Goal: Transaction & Acquisition: Download file/media

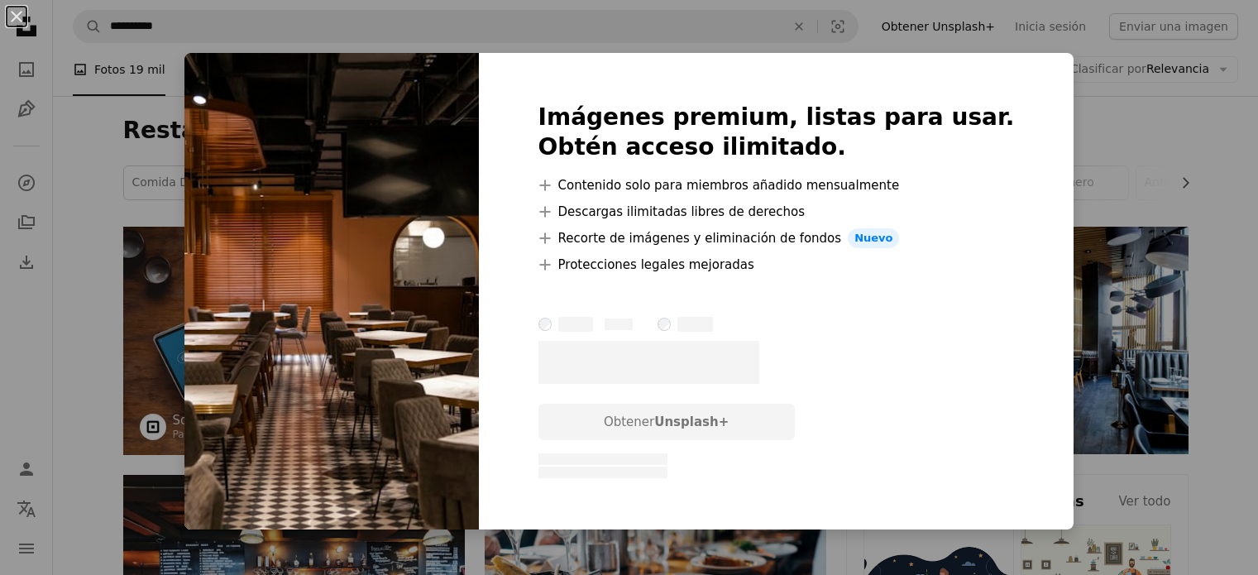
scroll to position [3257, 0]
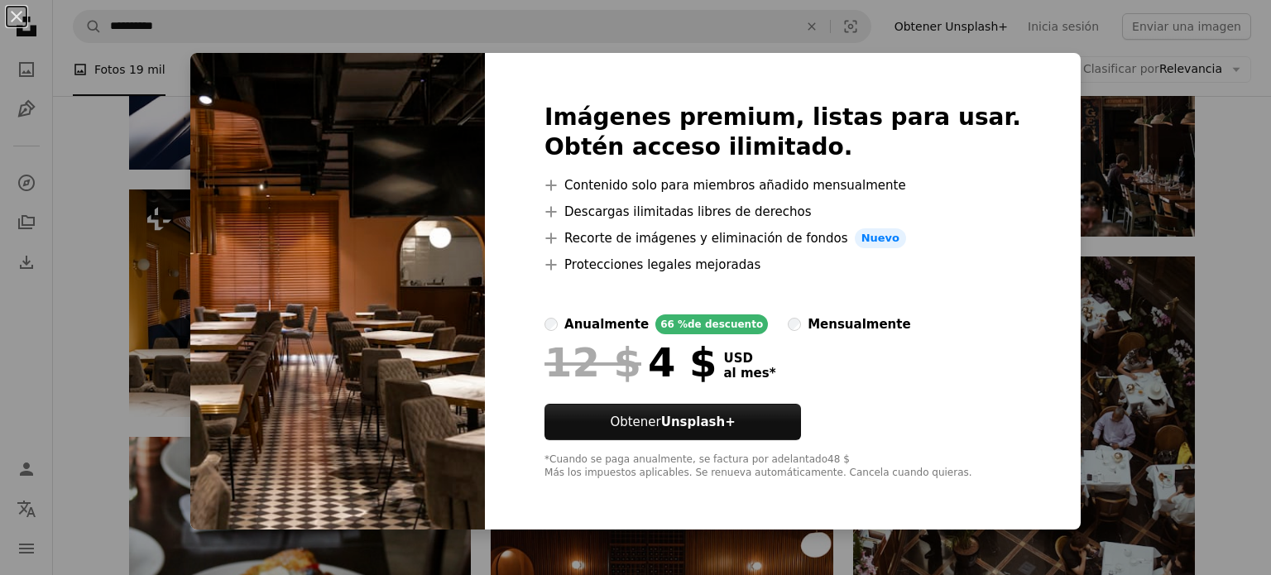
click at [1052, 189] on div "An X shape Imágenes premium, listas para usar. Obtén acceso ilimitado. A plus s…" at bounding box center [635, 287] width 1271 height 575
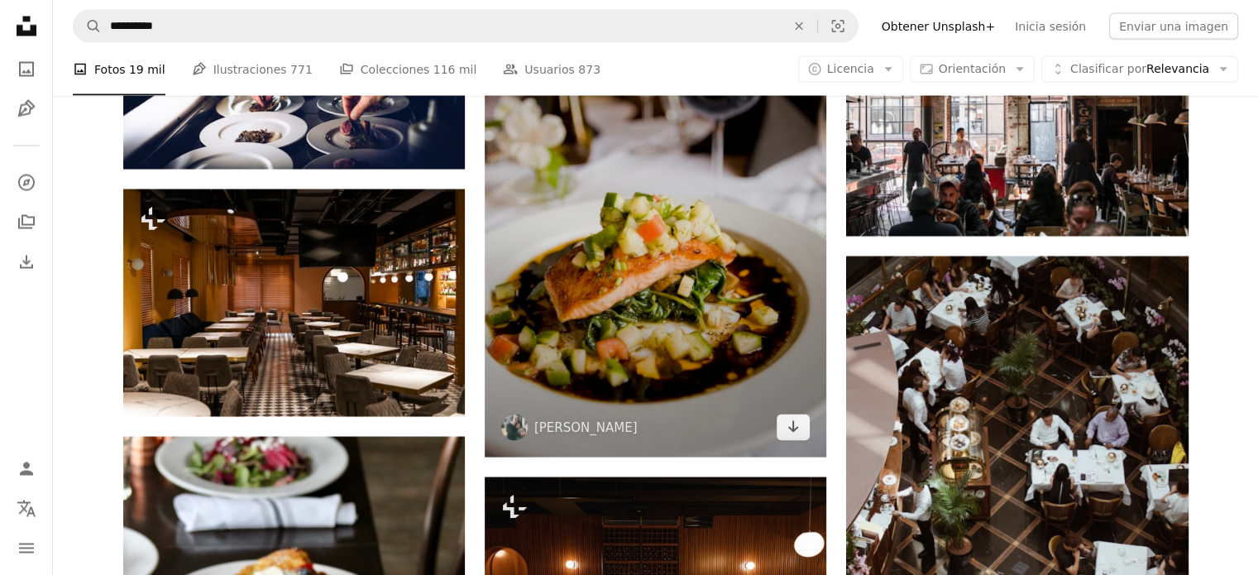
click at [675, 299] on img at bounding box center [656, 201] width 342 height 513
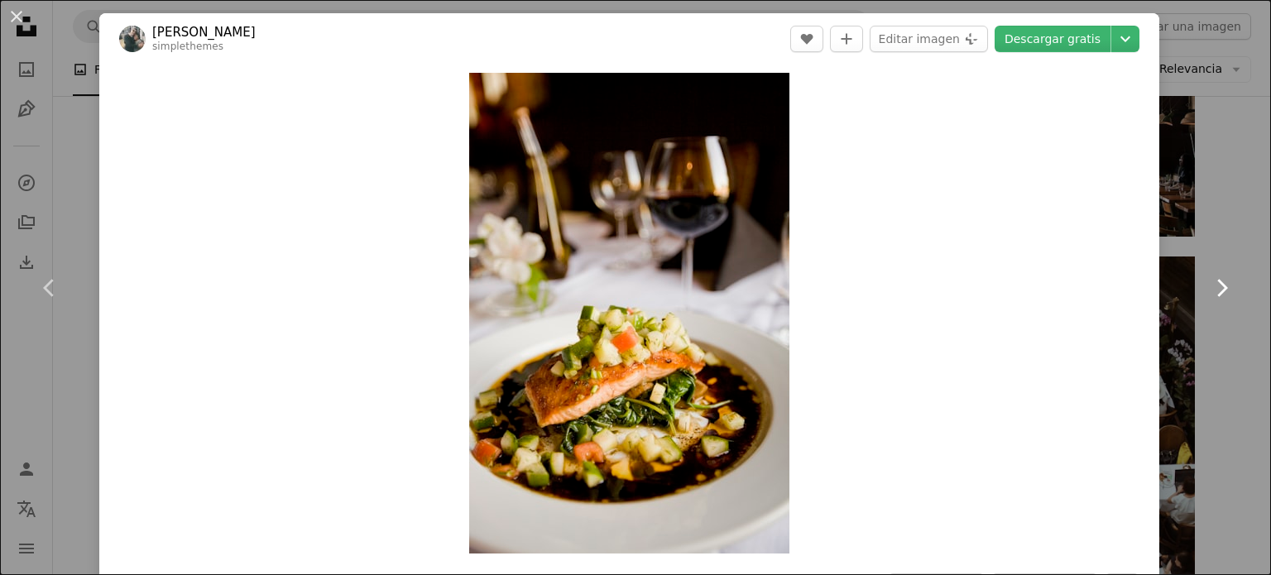
click at [1208, 271] on link "Chevron right" at bounding box center [1220, 287] width 99 height 159
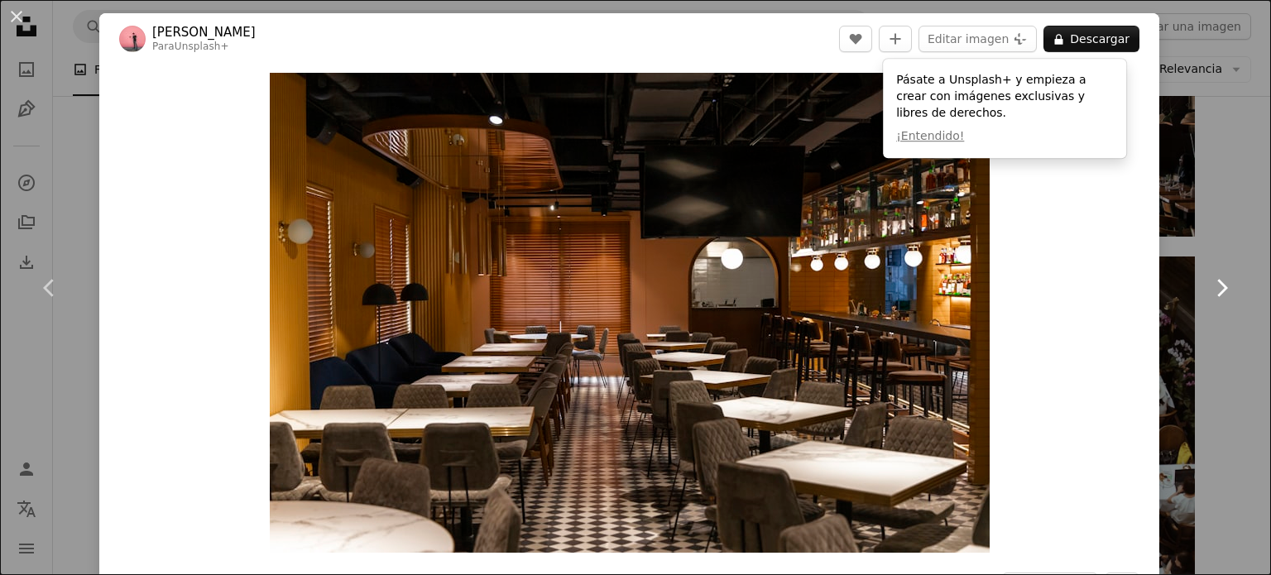
click at [1208, 276] on icon "Chevron right" at bounding box center [1221, 288] width 26 height 26
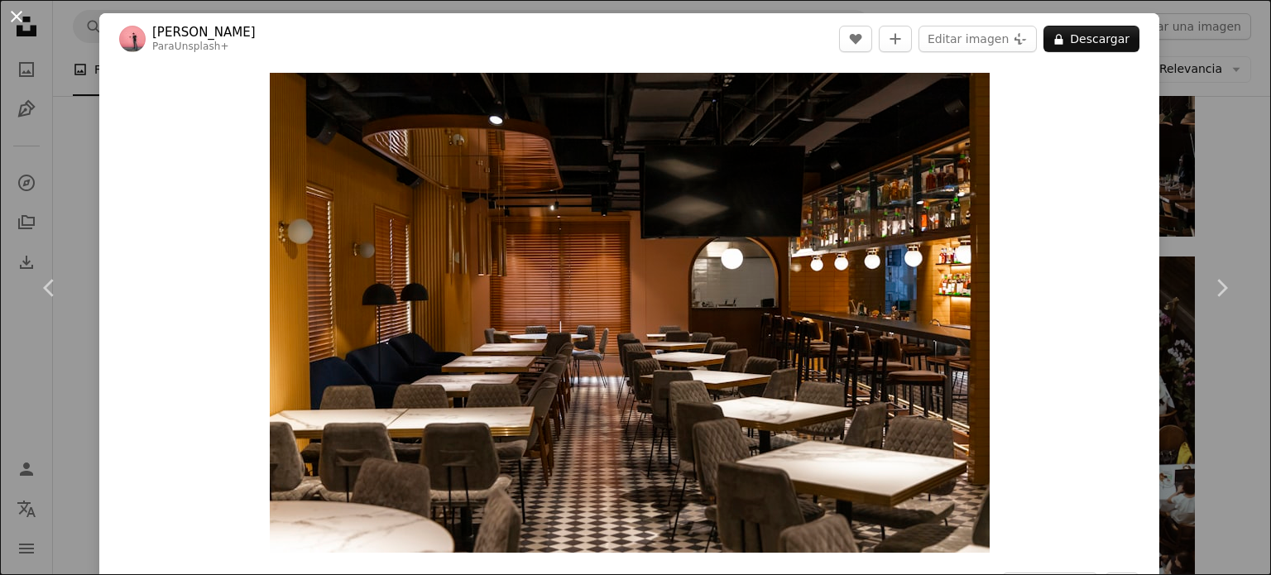
click at [14, 22] on button "An X shape" at bounding box center [17, 17] width 20 height 20
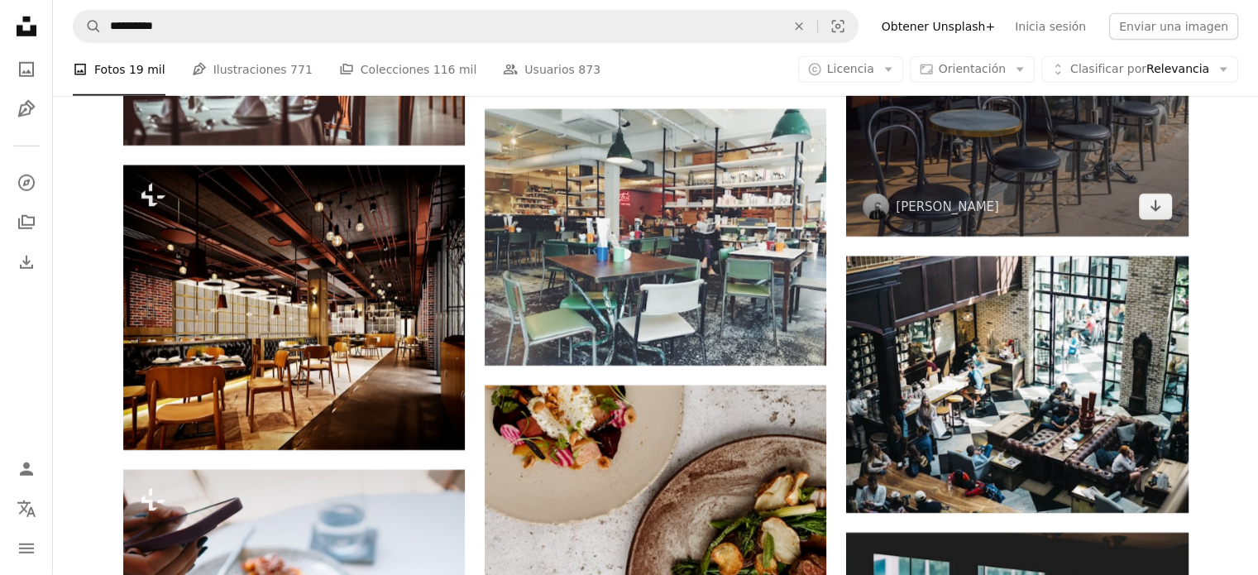
scroll to position [4854, 0]
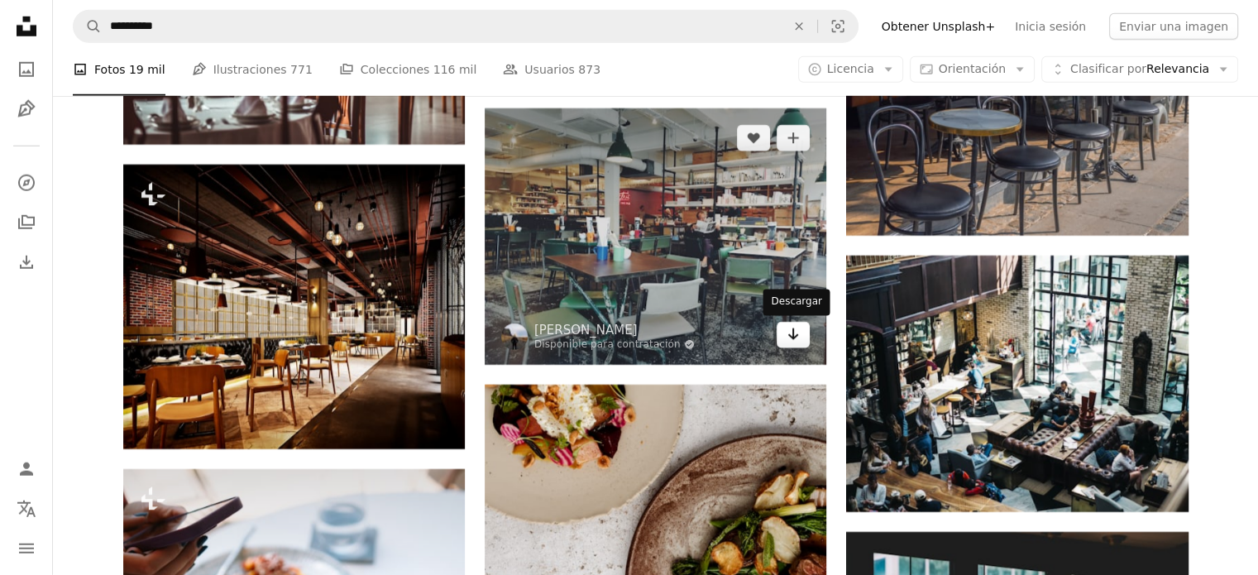
click at [794, 344] on link "Arrow pointing down" at bounding box center [793, 335] width 33 height 26
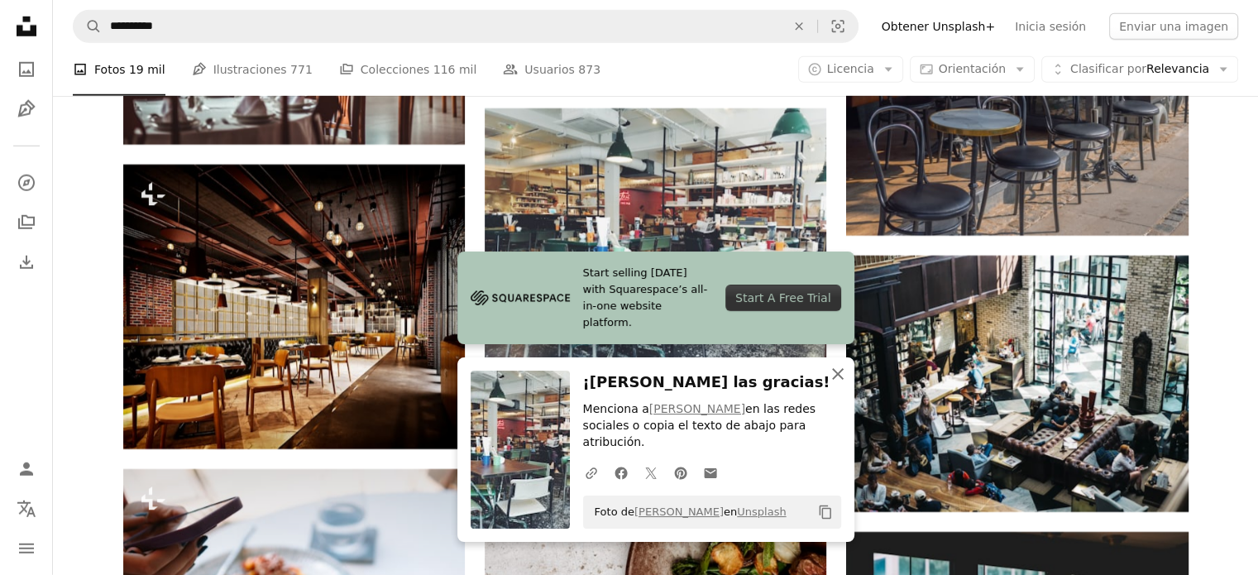
click at [837, 384] on icon "An X shape" at bounding box center [838, 374] width 20 height 20
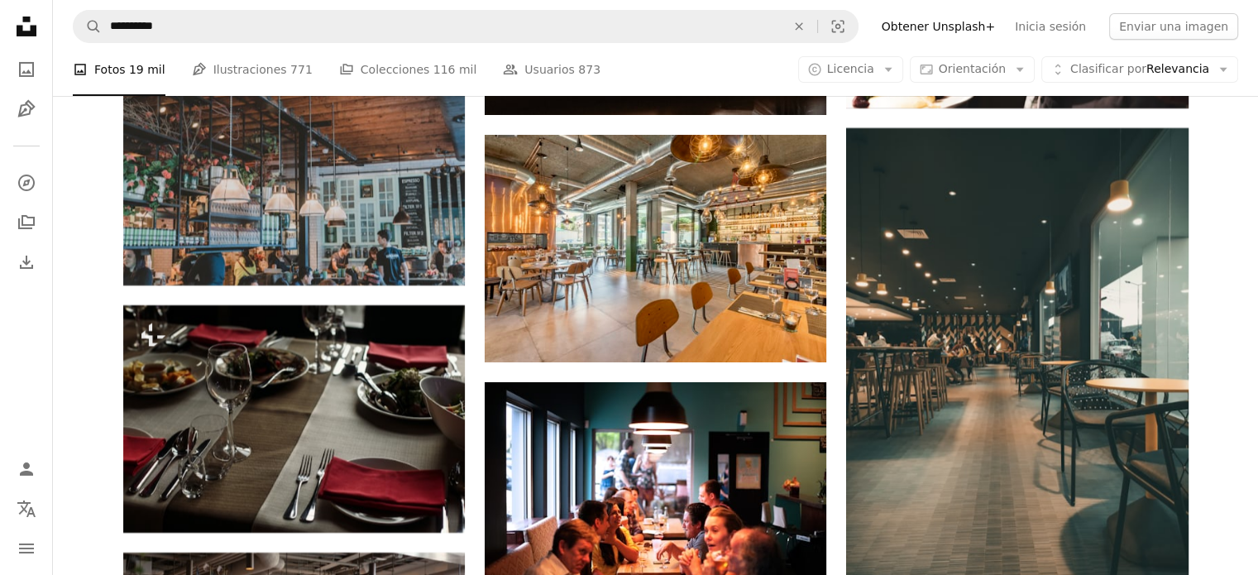
scroll to position [12301, 0]
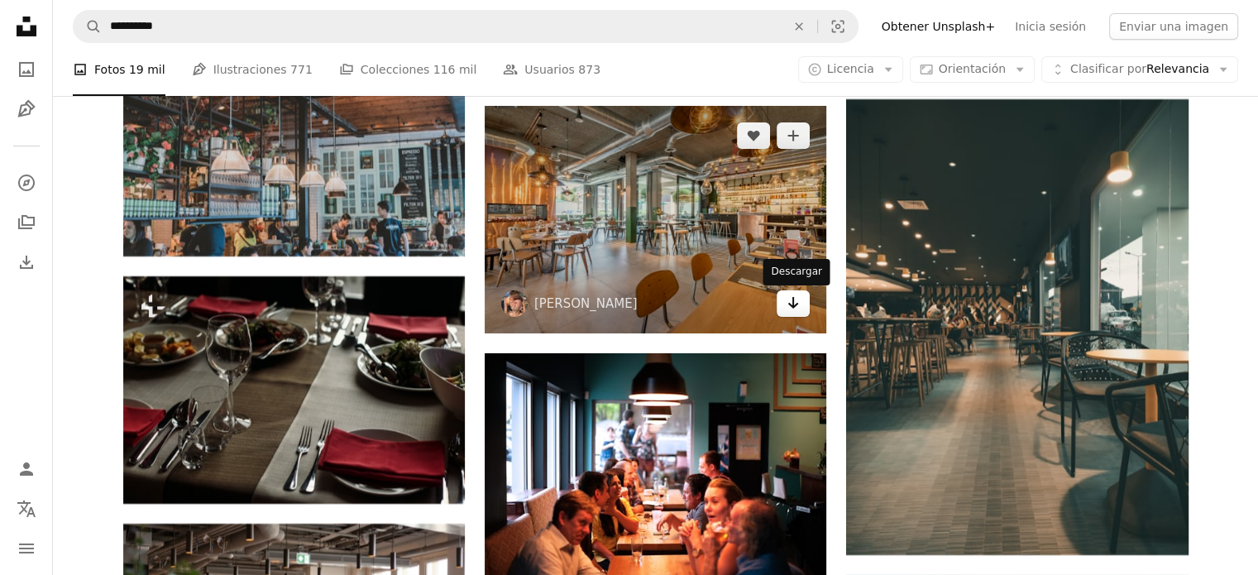
click at [800, 307] on link "Arrow pointing down" at bounding box center [793, 303] width 33 height 26
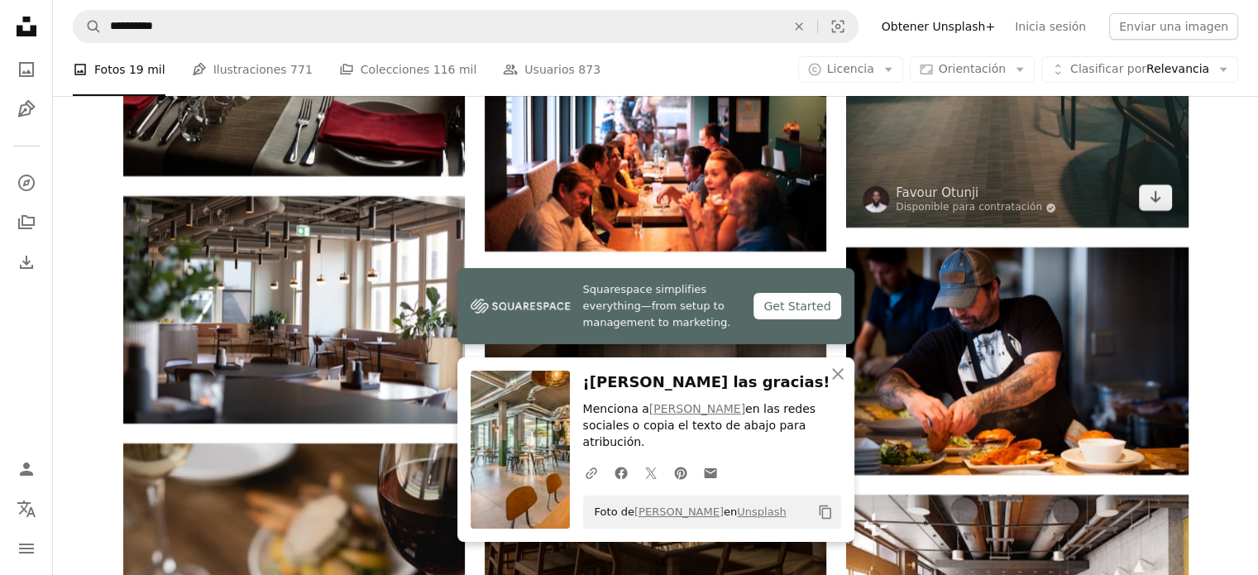
scroll to position [12628, 0]
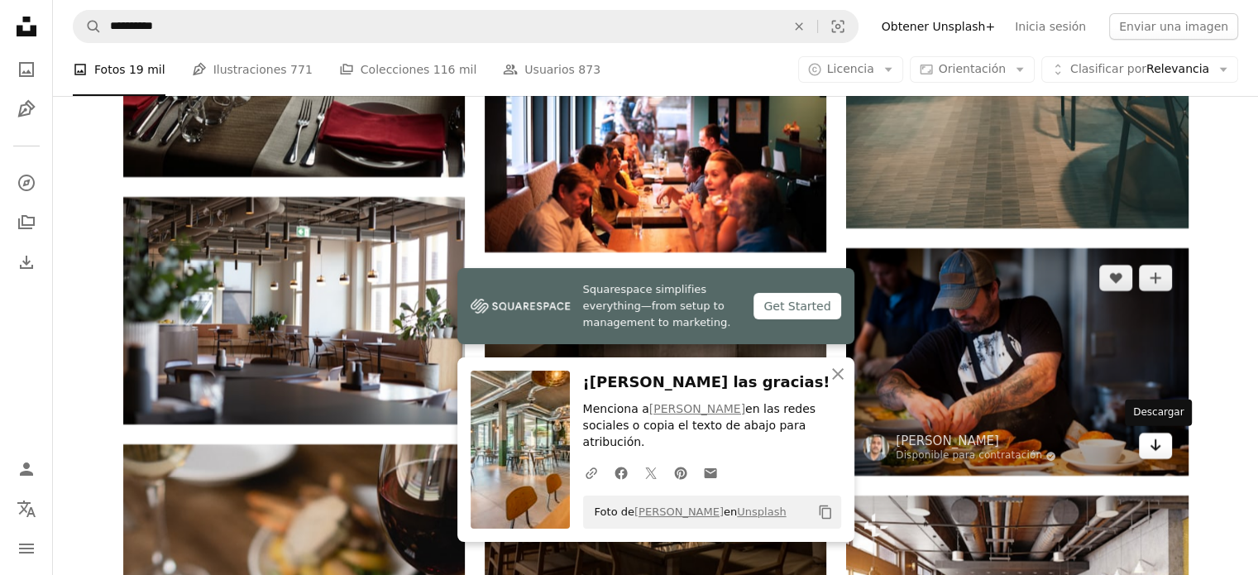
click at [1161, 449] on icon "Arrow pointing down" at bounding box center [1155, 445] width 13 height 20
